Goal: Navigation & Orientation: Find specific page/section

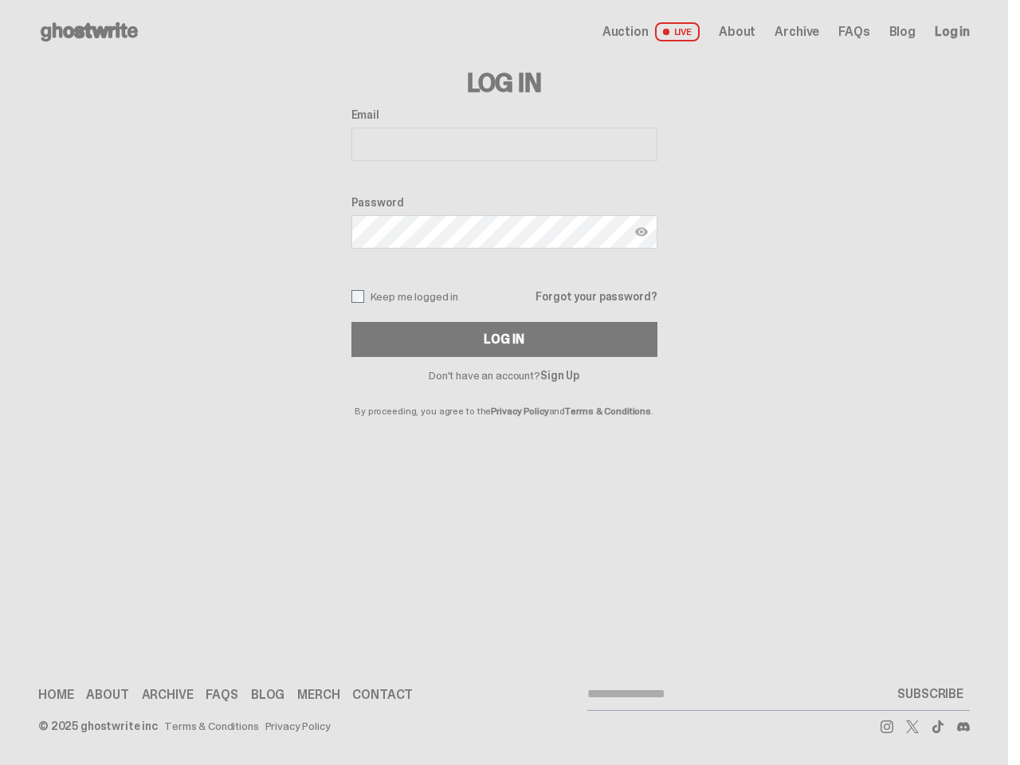
click at [503, 382] on p "By proceeding, you agree to the Privacy Policy and Terms & Conditions ." at bounding box center [504, 398] width 306 height 35
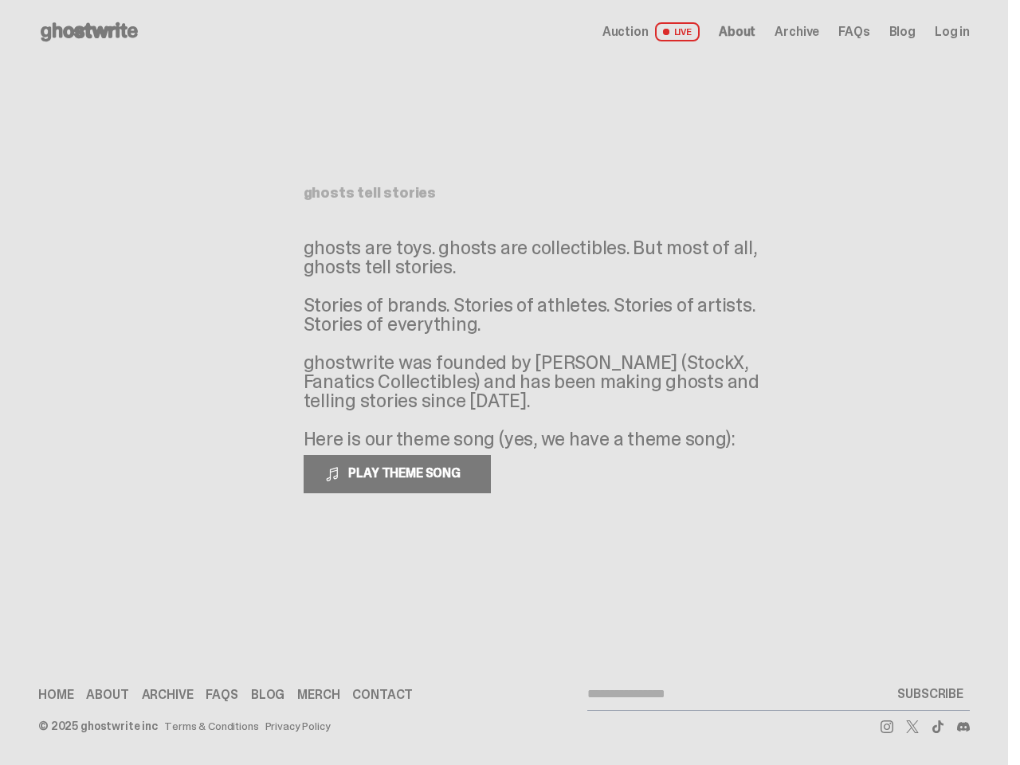
click at [503, 382] on p "ghosts are toys. ghosts are collectibles. But most of all, ghosts tell stories.…" at bounding box center [542, 343] width 478 height 210
